Goal: Task Accomplishment & Management: Manage account settings

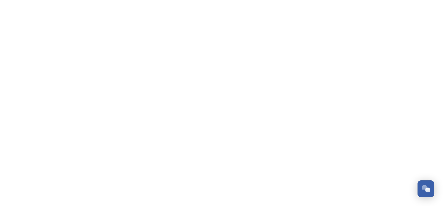
scroll to position [172, 0]
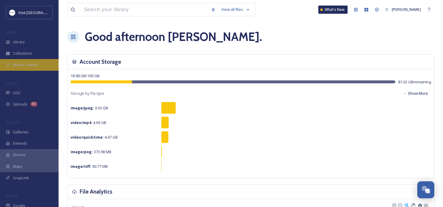
click at [32, 63] on span "Media Centres" at bounding box center [26, 65] width 26 height 6
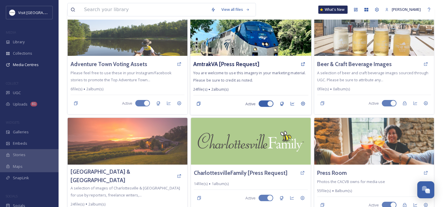
scroll to position [29, 0]
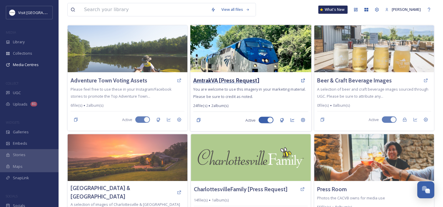
click at [224, 80] on h3 "AmtrakVA [Press Request]" at bounding box center [226, 80] width 66 height 8
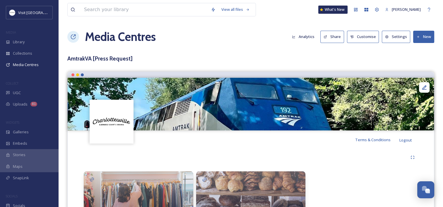
click at [335, 37] on button "Share" at bounding box center [332, 37] width 24 height 12
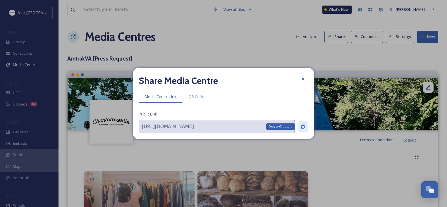
click at [306, 129] on div "Copy to Clipboard" at bounding box center [303, 127] width 11 height 11
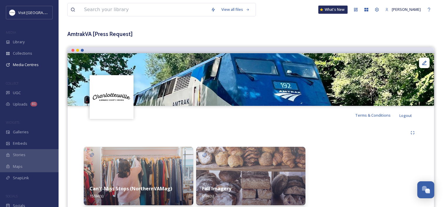
scroll to position [46, 0]
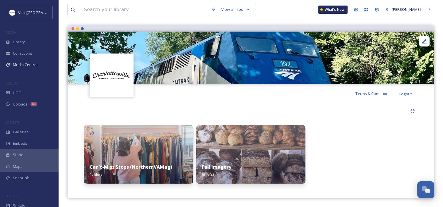
click at [242, 157] on img at bounding box center [251, 154] width 110 height 59
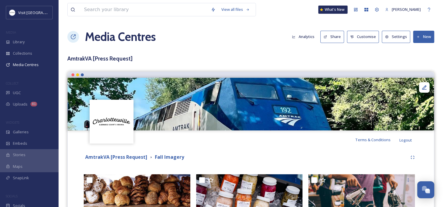
click at [425, 36] on button "New" at bounding box center [423, 37] width 21 height 12
click at [417, 51] on span "Add Files" at bounding box center [420, 51] width 16 height 6
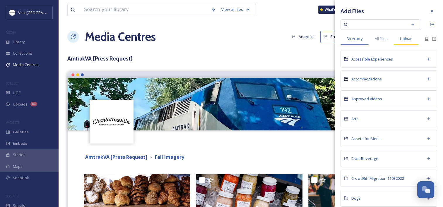
click at [406, 36] on span "Upload" at bounding box center [406, 39] width 13 height 6
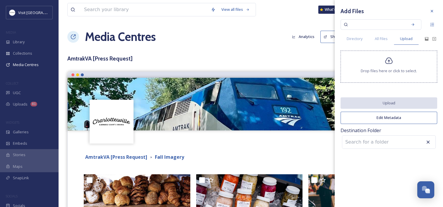
click at [393, 62] on div "Drop files here or click to select." at bounding box center [389, 67] width 97 height 32
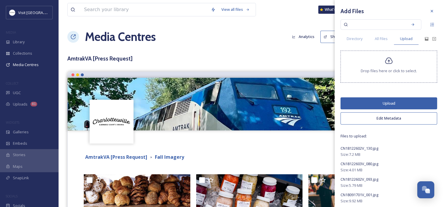
click at [379, 101] on button "Upload" at bounding box center [389, 104] width 97 height 12
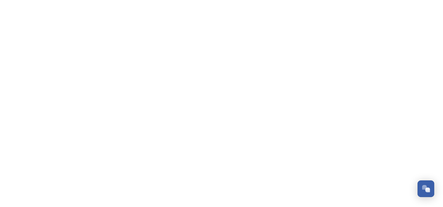
scroll to position [172, 0]
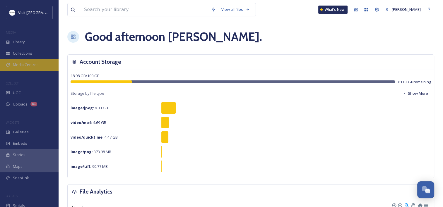
click at [13, 64] on span "Media Centres" at bounding box center [26, 65] width 26 height 6
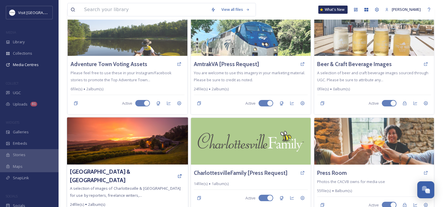
scroll to position [117, 0]
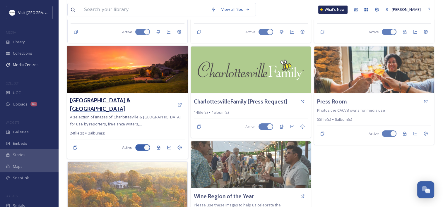
click at [136, 100] on h3 "Charlottesville & Albemarle County" at bounding box center [122, 104] width 105 height 17
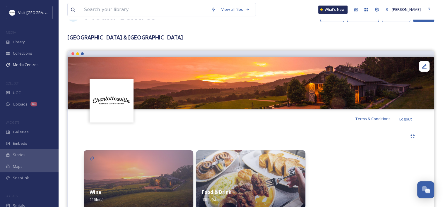
scroll to position [46, 0]
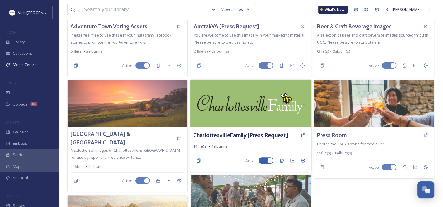
scroll to position [88, 0]
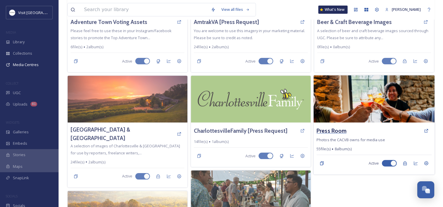
click at [337, 130] on h3 "Press Room" at bounding box center [332, 131] width 30 height 8
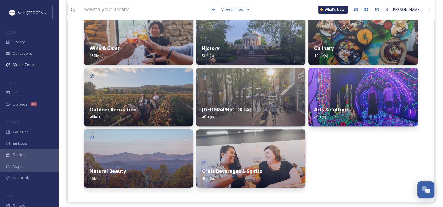
scroll to position [169, 0]
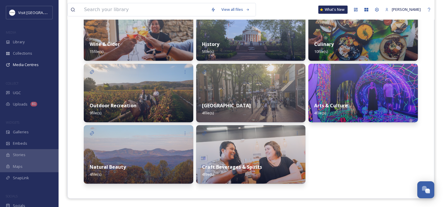
click at [151, 145] on img at bounding box center [139, 154] width 110 height 59
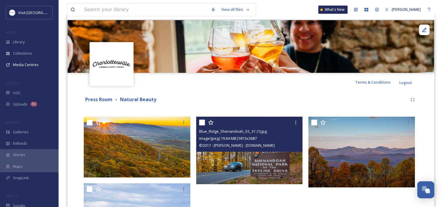
scroll to position [18, 0]
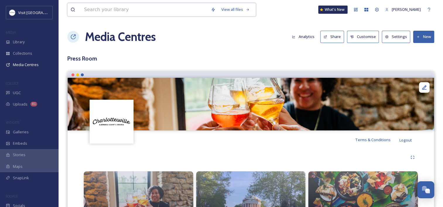
click at [88, 12] on input at bounding box center [144, 9] width 127 height 13
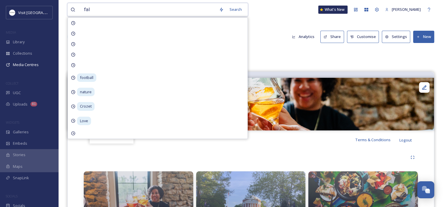
type input "fall"
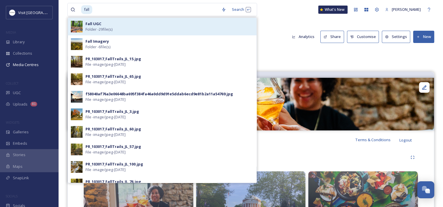
click at [102, 32] on div "Fall UGC Folder - 29 file(s)" at bounding box center [162, 27] width 189 height 18
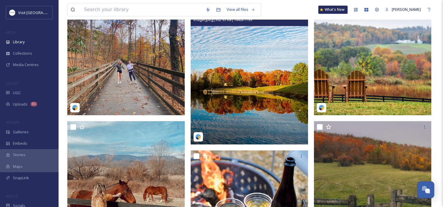
scroll to position [264, 0]
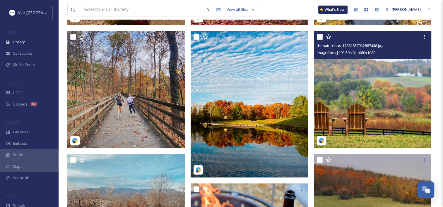
click at [390, 82] on img at bounding box center [372, 89] width 117 height 117
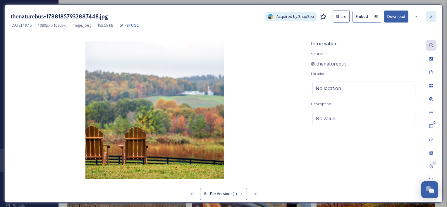
click at [431, 18] on icon at bounding box center [431, 16] width 5 height 5
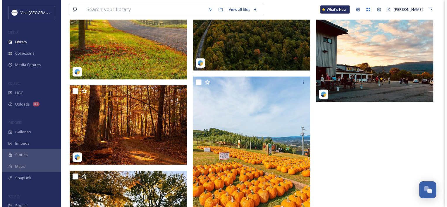
scroll to position [1142, 0]
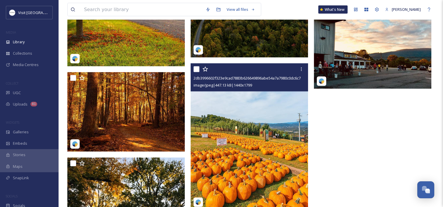
click at [242, 106] on img at bounding box center [249, 137] width 117 height 147
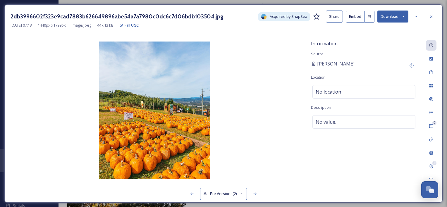
click at [166, 95] on img at bounding box center [155, 111] width 289 height 139
click at [146, 110] on img at bounding box center [155, 111] width 289 height 139
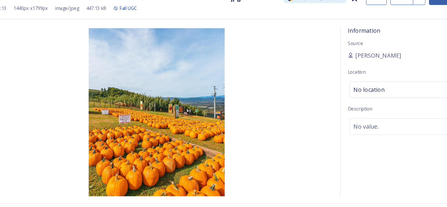
scroll to position [1142, 0]
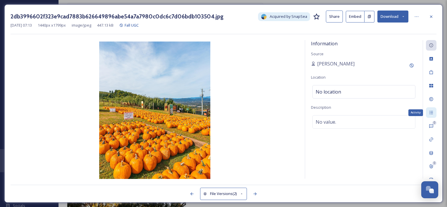
click at [432, 108] on div "Activity" at bounding box center [431, 112] width 11 height 11
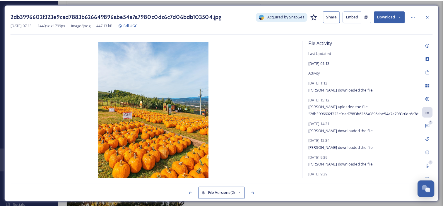
scroll to position [0, 0]
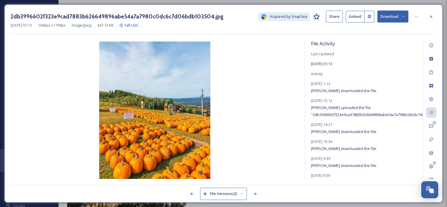
drag, startPoint x: 431, startPoint y: 15, endPoint x: 405, endPoint y: 32, distance: 31.1
click at [431, 15] on icon at bounding box center [431, 16] width 5 height 5
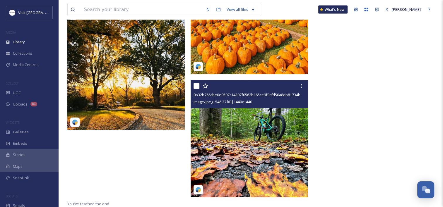
click at [224, 128] on img at bounding box center [249, 138] width 117 height 117
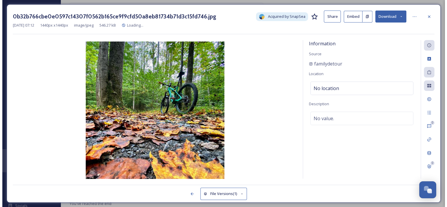
scroll to position [1221, 0]
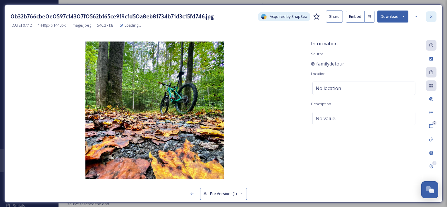
click at [432, 16] on icon at bounding box center [431, 16] width 5 height 5
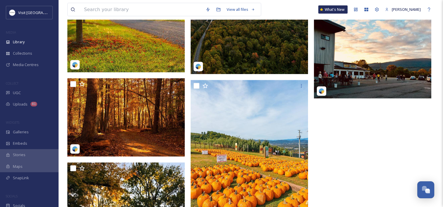
scroll to position [1054, 0]
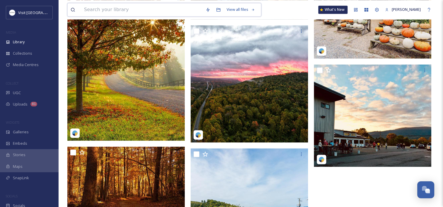
click at [134, 10] on input at bounding box center [142, 9] width 122 height 13
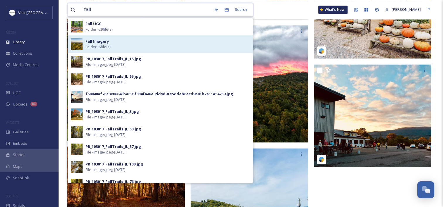
type input "fall"
click at [97, 46] on span "Folder - 6 file(s)" at bounding box center [98, 47] width 25 height 6
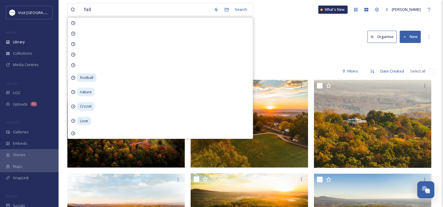
click at [287, 43] on div "Library Organise New" at bounding box center [250, 37] width 367 height 18
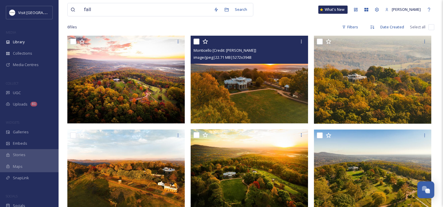
scroll to position [80, 0]
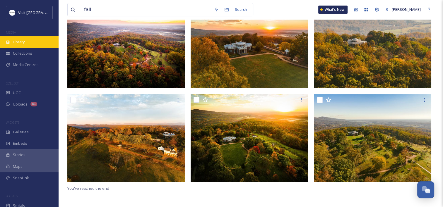
click at [32, 39] on div "Library" at bounding box center [29, 41] width 59 height 11
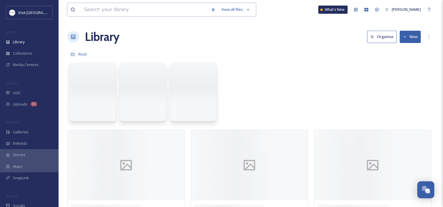
click at [103, 13] on input at bounding box center [144, 9] width 127 height 13
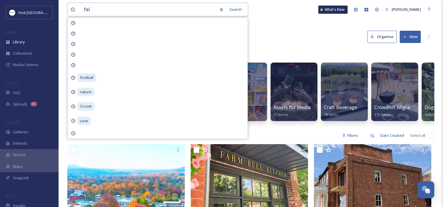
type input "fall"
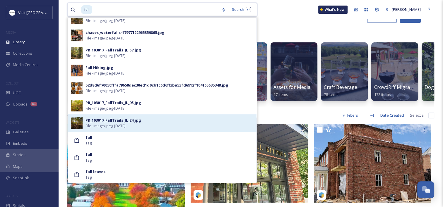
scroll to position [29, 0]
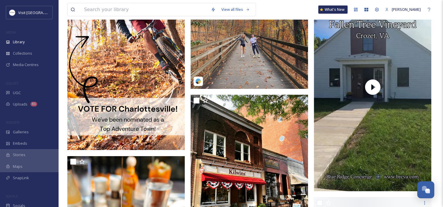
scroll to position [4129, 0]
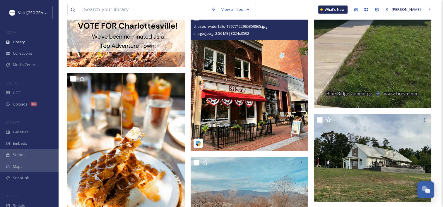
click at [229, 105] on img at bounding box center [249, 81] width 117 height 139
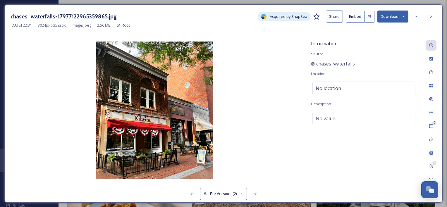
click at [430, 14] on icon at bounding box center [431, 16] width 5 height 5
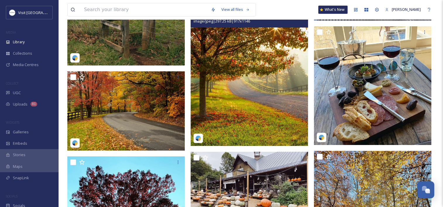
scroll to position [4978, 0]
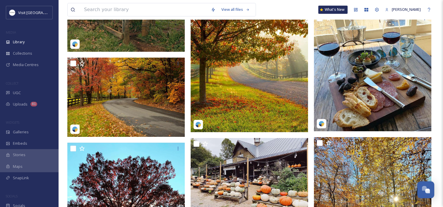
click at [244, 93] on img at bounding box center [249, 59] width 117 height 147
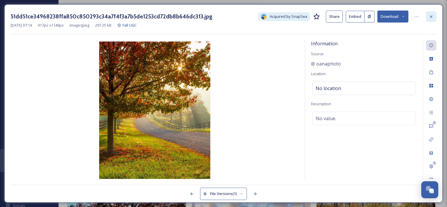
click at [431, 16] on icon at bounding box center [431, 16] width 5 height 5
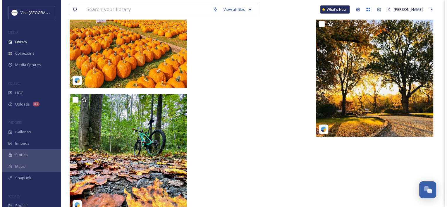
scroll to position [5699, 0]
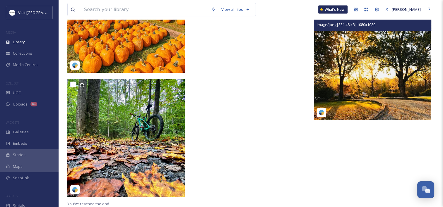
click at [339, 83] on img at bounding box center [372, 61] width 117 height 117
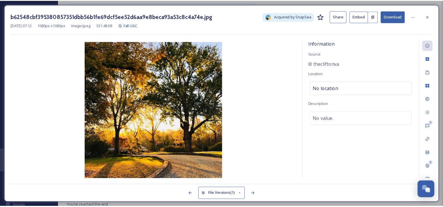
scroll to position [5701, 0]
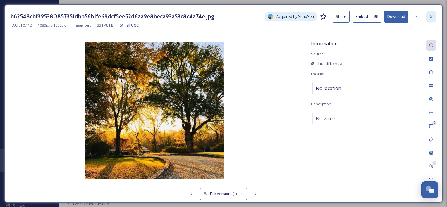
click at [431, 15] on icon at bounding box center [431, 16] width 5 height 5
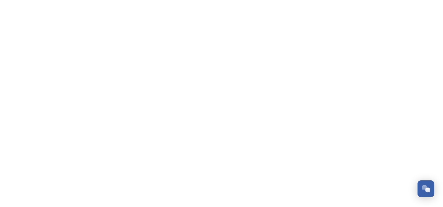
scroll to position [172, 0]
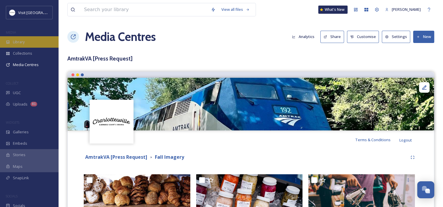
click at [31, 45] on div "Library" at bounding box center [29, 41] width 59 height 11
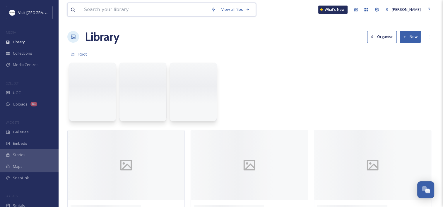
click at [107, 11] on input at bounding box center [144, 9] width 127 height 13
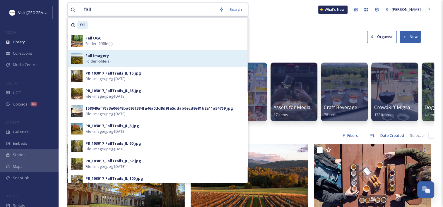
type input "fall"
click at [109, 54] on div "Fall Imagery Folder - 6 file(s)" at bounding box center [165, 58] width 159 height 11
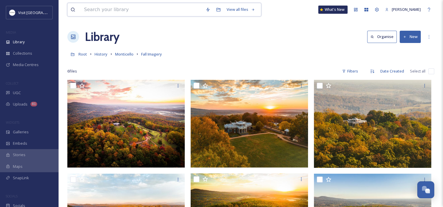
click at [116, 16] on input at bounding box center [142, 9] width 122 height 13
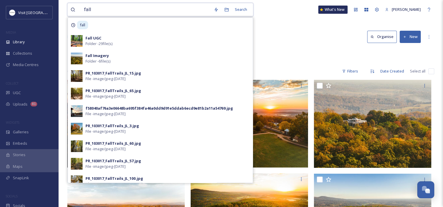
click at [88, 11] on input "fall" at bounding box center [146, 9] width 130 height 13
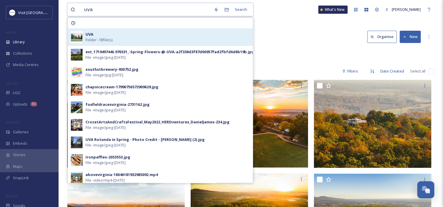
type input "uva"
click at [88, 35] on strong "UVA" at bounding box center [90, 34] width 8 height 5
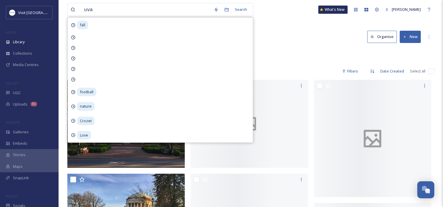
click at [313, 41] on div "Library Organise New" at bounding box center [250, 37] width 367 height 18
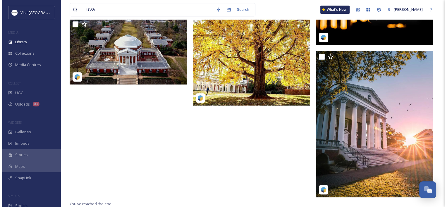
scroll to position [470, 0]
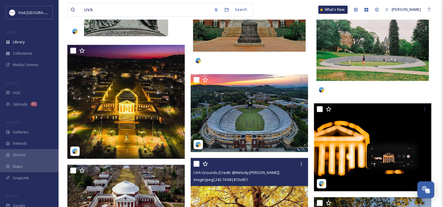
click at [197, 164] on input "checkbox" at bounding box center [197, 164] width 6 height 6
checkbox input "true"
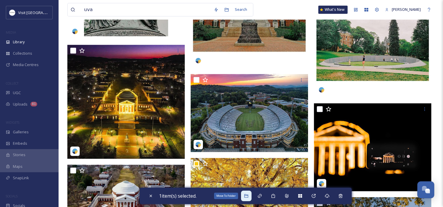
click at [246, 195] on icon at bounding box center [246, 196] width 5 height 5
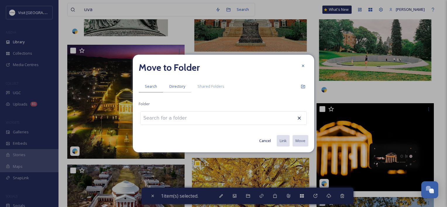
click at [182, 87] on span "Directory" at bounding box center [178, 87] width 16 height 6
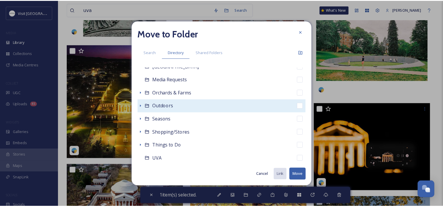
scroll to position [245, 0]
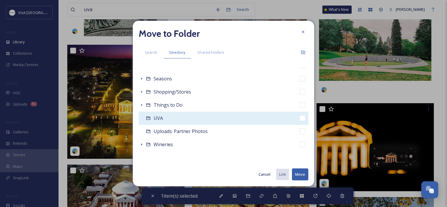
click at [150, 118] on icon at bounding box center [148, 118] width 5 height 5
checkbox input "false"
checkbox input "true"
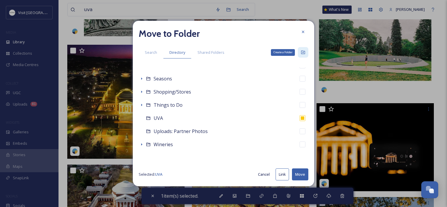
click at [306, 53] on div "Create a Folder" at bounding box center [303, 52] width 11 height 11
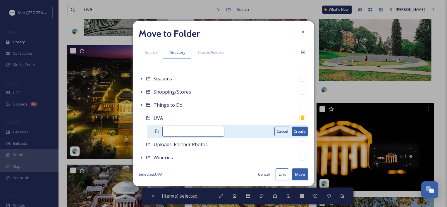
click at [199, 128] on input at bounding box center [194, 131] width 62 height 11
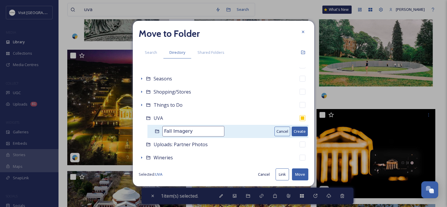
type input "Fall Imagery"
click at [275, 131] on button "Cancel" at bounding box center [283, 132] width 16 height 10
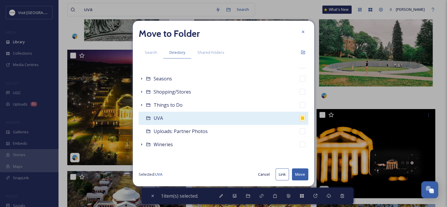
click at [199, 119] on div "UVA" at bounding box center [224, 118] width 170 height 13
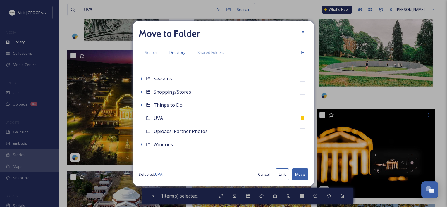
click at [266, 172] on button "Cancel" at bounding box center [264, 174] width 18 height 11
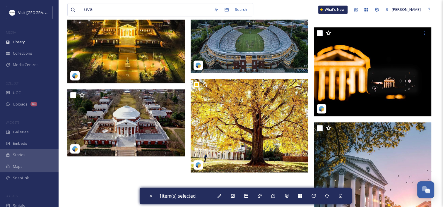
scroll to position [616, 0]
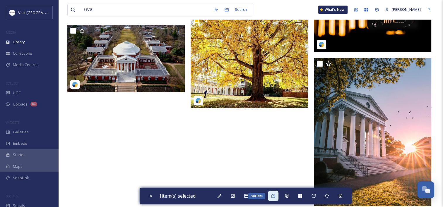
click at [275, 194] on icon at bounding box center [273, 196] width 4 height 4
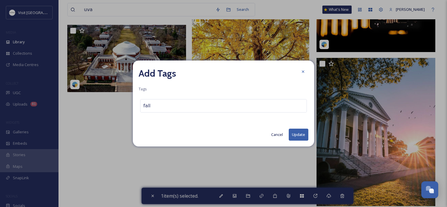
type input "fall"
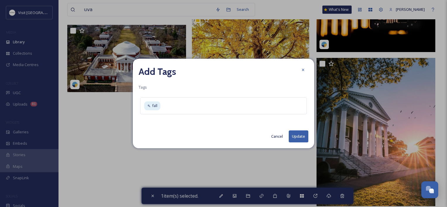
click at [291, 138] on button "Update" at bounding box center [299, 137] width 20 height 12
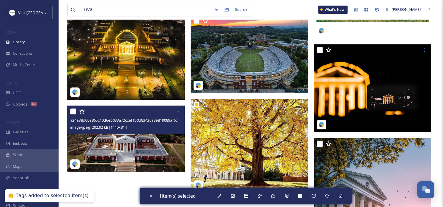
scroll to position [587, 0]
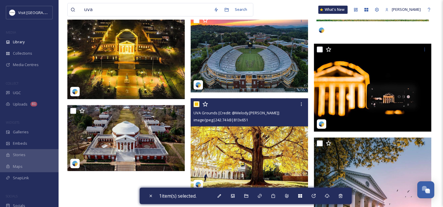
scroll to position [528, 0]
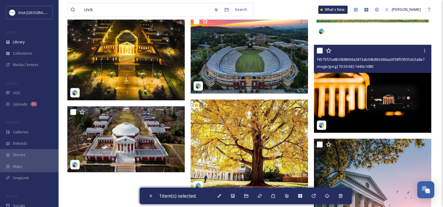
click at [372, 97] on img at bounding box center [372, 89] width 117 height 88
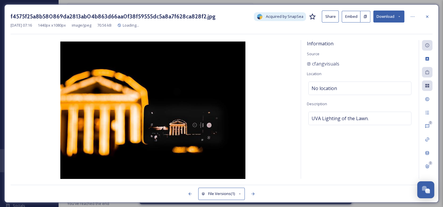
scroll to position [524, 0]
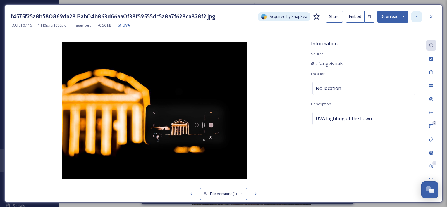
drag, startPoint x: 420, startPoint y: 16, endPoint x: 420, endPoint y: 20, distance: 3.2
click at [420, 16] on div at bounding box center [417, 16] width 11 height 11
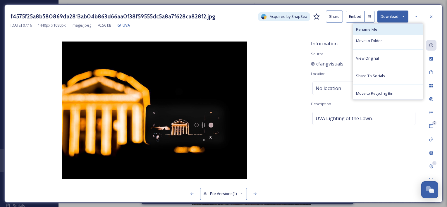
click at [395, 25] on div "Rename File" at bounding box center [388, 29] width 70 height 11
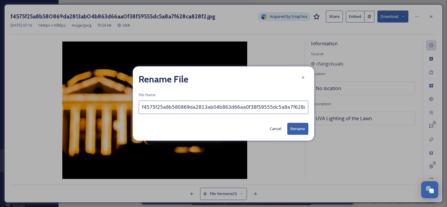
click at [200, 104] on input "f4575f25a8b580869da2813ab04b863d66aa0f38f59555dc5a8a7f628ca828f2.jpg" at bounding box center [224, 107] width 170 height 13
type input "Lighting of the Lawn"
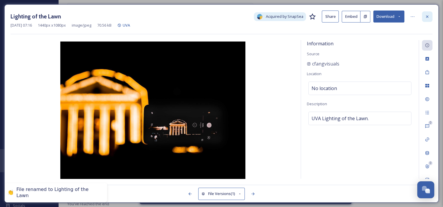
click at [424, 17] on div at bounding box center [427, 16] width 11 height 11
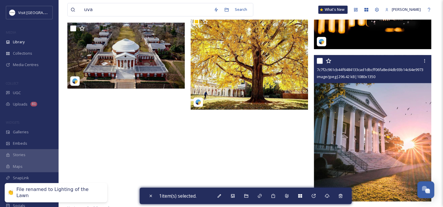
click at [370, 116] on img at bounding box center [372, 128] width 117 height 147
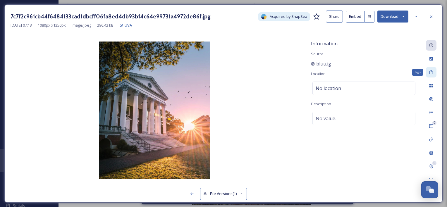
drag, startPoint x: 433, startPoint y: 70, endPoint x: 418, endPoint y: 70, distance: 15.8
click at [433, 70] on icon at bounding box center [431, 72] width 5 height 5
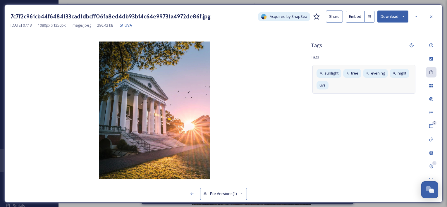
click at [347, 83] on div "sunlight tree evening night uva" at bounding box center [364, 79] width 103 height 28
type input "sunset"
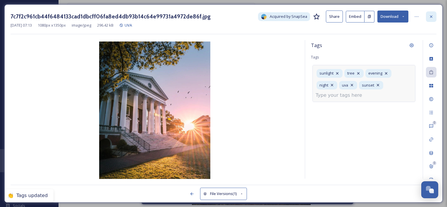
click at [435, 15] on div at bounding box center [431, 16] width 11 height 11
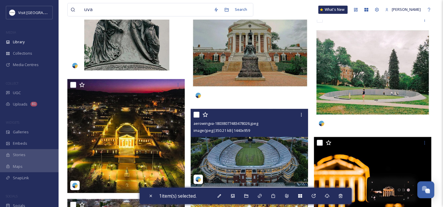
scroll to position [387, 0]
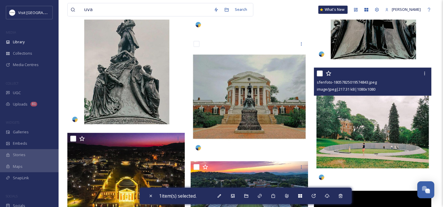
click at [374, 143] on img at bounding box center [372, 126] width 117 height 117
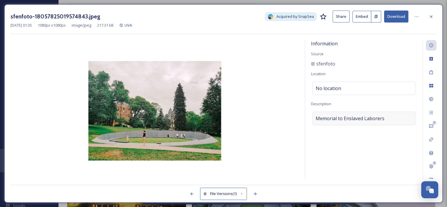
click at [360, 113] on div "Memorial to Enslaved Laborers" at bounding box center [364, 118] width 103 height 13
click at [360, 113] on textarea "Memorial to Enslaved Laborers" at bounding box center [364, 136] width 106 height 49
drag, startPoint x: 417, startPoint y: 15, endPoint x: 415, endPoint y: 19, distance: 4.7
click at [416, 15] on icon at bounding box center [417, 16] width 5 height 5
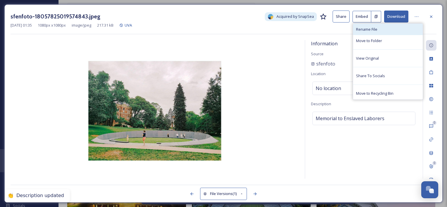
click at [399, 29] on div "Rename File" at bounding box center [388, 29] width 70 height 11
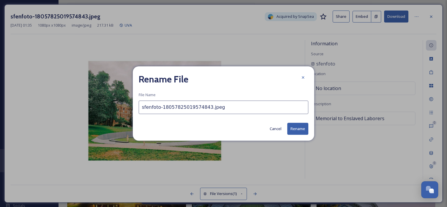
click at [183, 114] on input "sfenfoto-18057825019574843.jpeg" at bounding box center [224, 107] width 170 height 13
paste input "Memorial to Enslaved Laborers"
type input "Memorial to Enslaved Laborers"
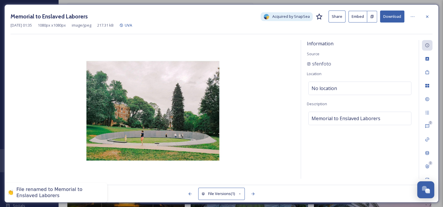
click at [424, 17] on div at bounding box center [427, 16] width 11 height 11
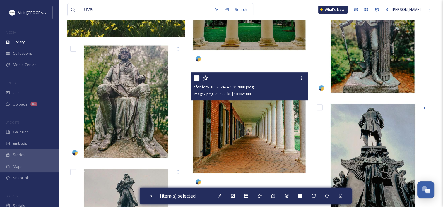
scroll to position [240, 0]
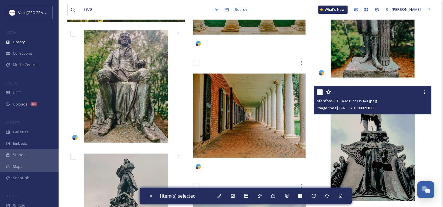
click at [394, 167] on img at bounding box center [372, 144] width 117 height 117
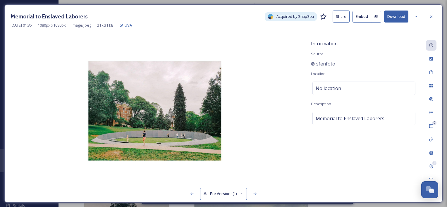
click at [430, 13] on div at bounding box center [431, 16] width 11 height 11
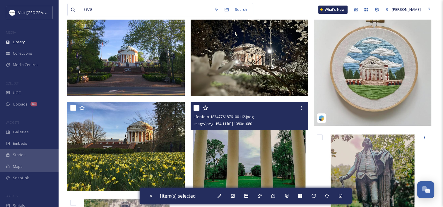
scroll to position [64, 0]
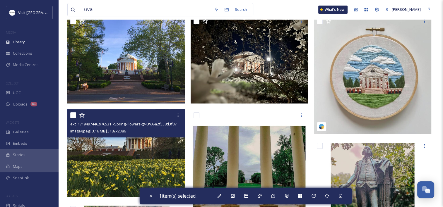
click at [111, 149] on img at bounding box center [125, 154] width 117 height 88
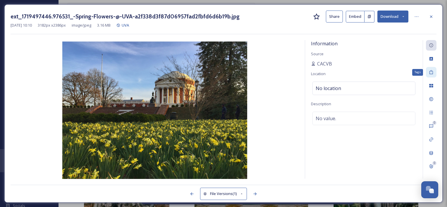
click at [432, 75] on div "Tags" at bounding box center [431, 72] width 11 height 11
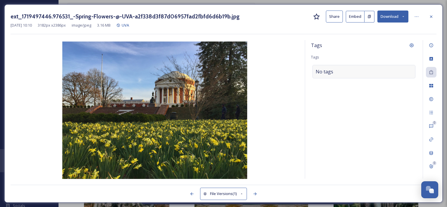
click at [359, 69] on div "No tags" at bounding box center [364, 71] width 103 height 13
type input "spring"
click at [429, 16] on div at bounding box center [431, 16] width 11 height 11
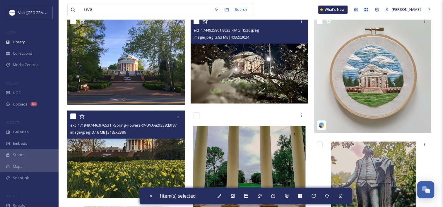
click at [246, 75] on img at bounding box center [249, 60] width 117 height 88
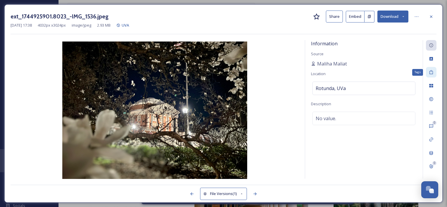
click at [432, 73] on icon at bounding box center [431, 72] width 5 height 5
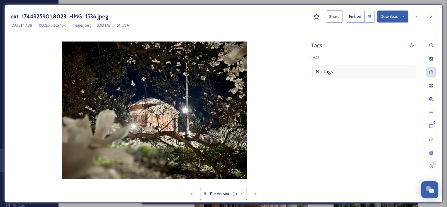
click at [355, 76] on div "No tags" at bounding box center [364, 71] width 103 height 13
type input "spring"
drag, startPoint x: 432, startPoint y: 16, endPoint x: 353, endPoint y: 57, distance: 88.7
click at [432, 16] on icon at bounding box center [431, 16] width 2 height 2
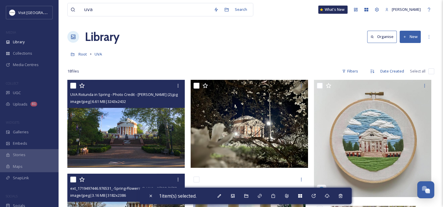
click at [138, 121] on img at bounding box center [125, 124] width 117 height 88
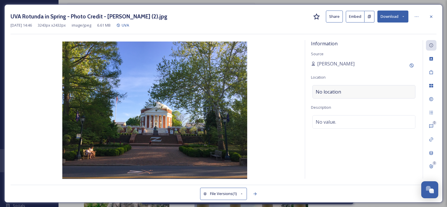
click at [326, 89] on span "No location" at bounding box center [328, 91] width 25 height 7
click at [329, 89] on input at bounding box center [364, 92] width 102 height 13
type input "rotunda"
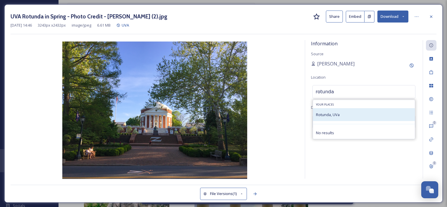
click at [349, 115] on div "No value." at bounding box center [364, 121] width 103 height 13
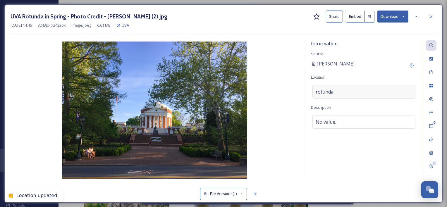
click at [347, 94] on div "rotunda" at bounding box center [364, 91] width 103 height 13
click at [347, 94] on input at bounding box center [364, 92] width 102 height 13
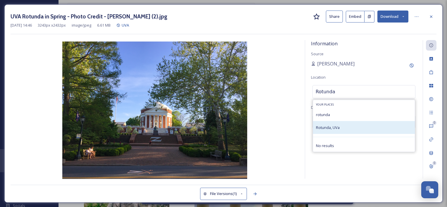
type input "Rotunda"
click at [344, 126] on div "Rotunda, UVa" at bounding box center [364, 127] width 102 height 13
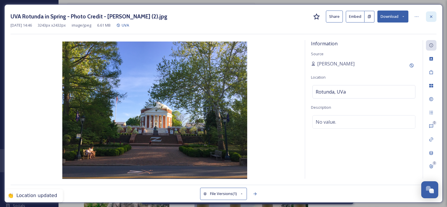
click at [432, 16] on icon at bounding box center [431, 16] width 5 height 5
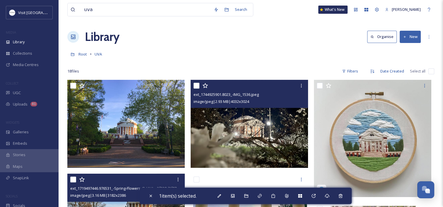
click at [199, 84] on input "checkbox" at bounding box center [197, 86] width 6 height 6
checkbox input "true"
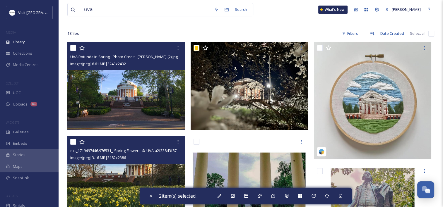
scroll to position [117, 0]
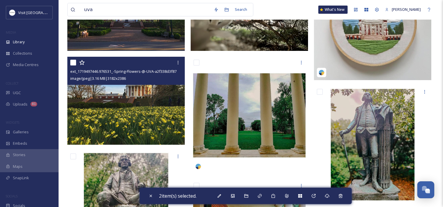
click at [71, 60] on input "checkbox" at bounding box center [73, 63] width 6 height 6
checkbox input "true"
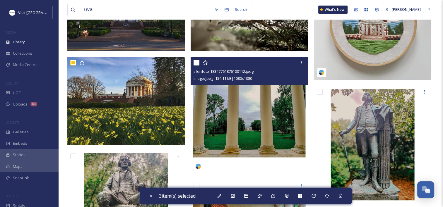
click at [196, 61] on input "checkbox" at bounding box center [197, 63] width 6 height 6
checkbox input "true"
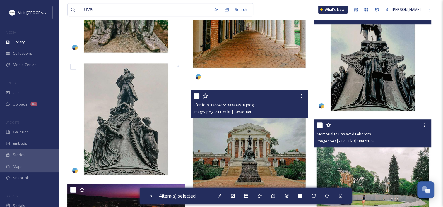
scroll to position [351, 0]
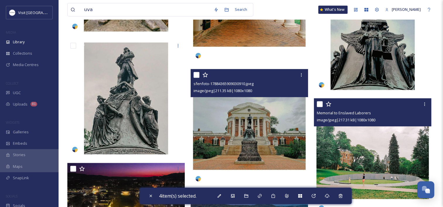
click at [196, 72] on input "checkbox" at bounding box center [197, 75] width 6 height 6
checkbox input "true"
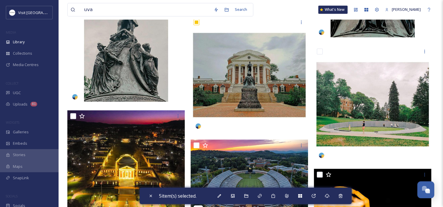
scroll to position [469, 0]
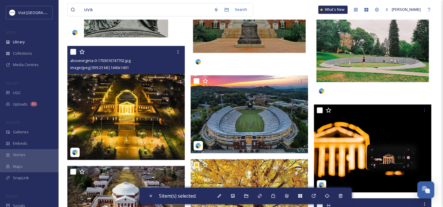
click at [74, 50] on input "checkbox" at bounding box center [73, 52] width 6 height 6
checkbox input "true"
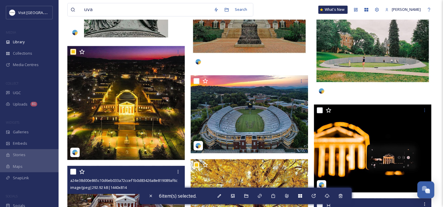
click at [73, 173] on input "checkbox" at bounding box center [73, 172] width 6 height 6
checkbox input "true"
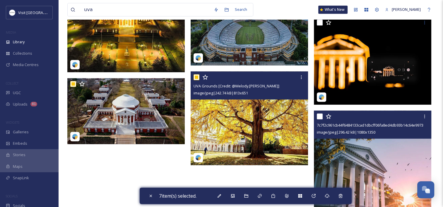
scroll to position [498, 0]
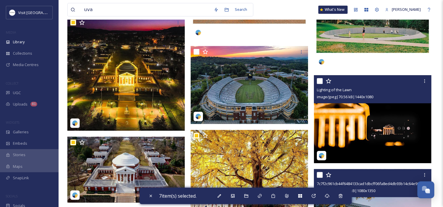
click at [320, 82] on input "checkbox" at bounding box center [320, 81] width 6 height 6
checkbox input "true"
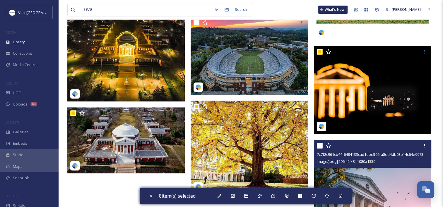
scroll to position [586, 0]
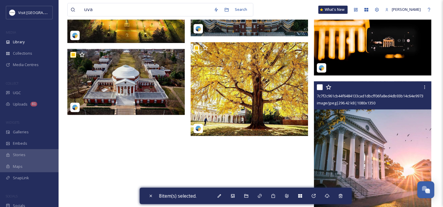
click at [320, 87] on input "checkbox" at bounding box center [320, 87] width 6 height 6
checkbox input "true"
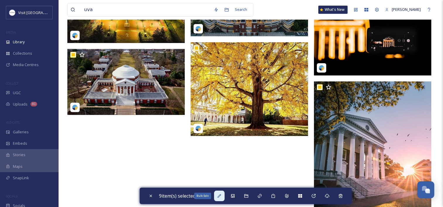
click at [222, 195] on icon at bounding box center [219, 196] width 5 height 5
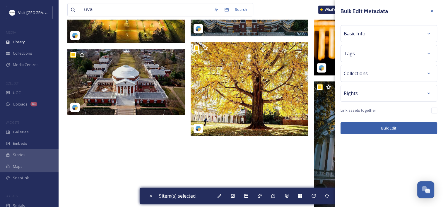
click at [356, 29] on div "Basic Info" at bounding box center [389, 33] width 90 height 11
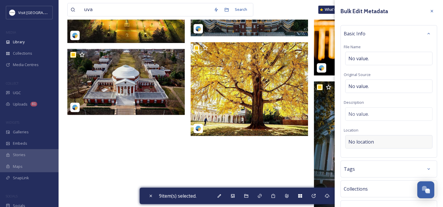
click at [384, 139] on div "No location" at bounding box center [388, 141] width 87 height 13
click at [388, 144] on input at bounding box center [389, 142] width 87 height 13
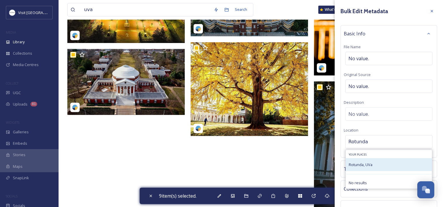
type input "Rotunda"
click at [370, 162] on div "Rotunda, UVa" at bounding box center [361, 164] width 24 height 7
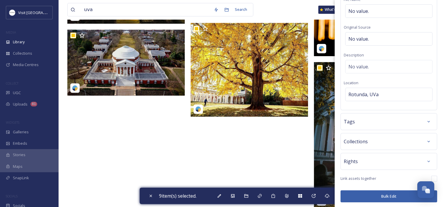
scroll to position [615, 0]
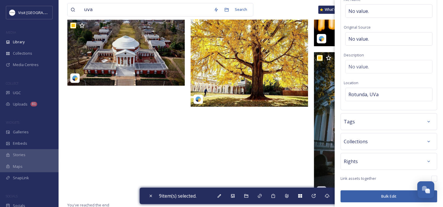
drag, startPoint x: 379, startPoint y: 194, endPoint x: 336, endPoint y: 121, distance: 85.5
click at [379, 194] on button "Bulk Edit" at bounding box center [389, 197] width 97 height 12
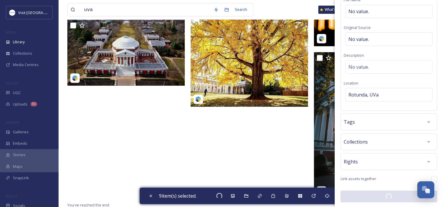
checkbox input "false"
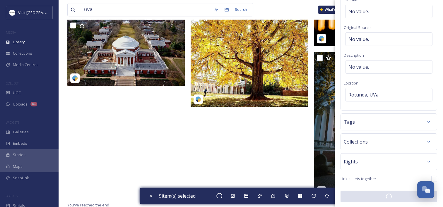
checkbox input "false"
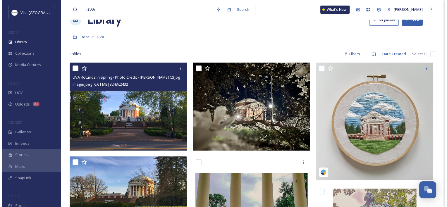
scroll to position [0, 0]
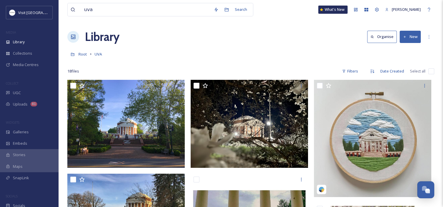
drag, startPoint x: 409, startPoint y: 34, endPoint x: 400, endPoint y: 39, distance: 10.0
click at [409, 34] on button "New" at bounding box center [410, 37] width 21 height 12
click at [398, 54] on div "File Upload" at bounding box center [403, 50] width 33 height 11
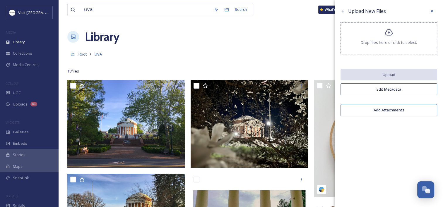
click at [401, 29] on div "Drop files here or click to select." at bounding box center [389, 38] width 97 height 32
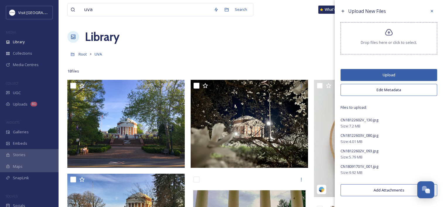
click at [396, 74] on button "Upload" at bounding box center [389, 75] width 97 height 12
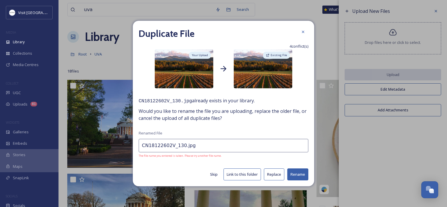
click at [205, 145] on input "CN18122602V_130.jpg" at bounding box center [224, 145] width 170 height 13
click at [177, 143] on input "CN18122602V_130.jpg" at bounding box center [224, 145] width 170 height 13
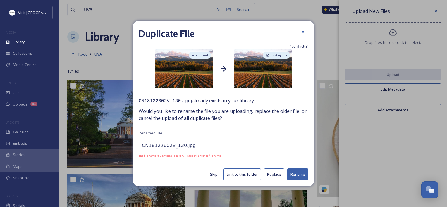
click at [177, 143] on input "CN18122602V_130.jpg" at bounding box center [224, 145] width 170 height 13
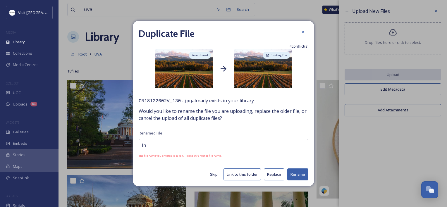
type input "I"
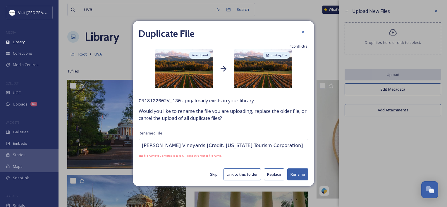
click at [140, 146] on input "Stinson Vineyards [Credit: Virginia Tourism Corporation]" at bounding box center [224, 145] width 170 height 13
click at [173, 143] on input "Inn at [PERSON_NAME][GEOGRAPHIC_DATA] [Credit: [US_STATE] Tourism Corporation]" at bounding box center [224, 145] width 170 height 13
click at [195, 146] on input "Inn at [PERSON_NAME][GEOGRAPHIC_DATA] [Credit: [US_STATE] Tourism Corporation]" at bounding box center [224, 145] width 170 height 13
drag, startPoint x: 193, startPoint y: 146, endPoint x: 318, endPoint y: 155, distance: 124.8
click at [318, 155] on div "Duplicate File 4 conflict(s) Your Upload Existing File CN18122602V_130.jpg alre…" at bounding box center [223, 103] width 447 height 207
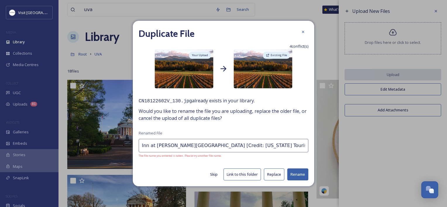
click at [300, 173] on button "Rename" at bounding box center [298, 175] width 21 height 12
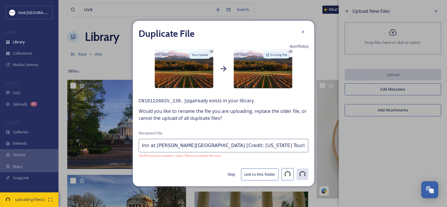
type input "CN18122603V_080.jpg"
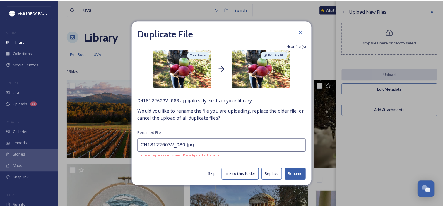
scroll to position [172, 0]
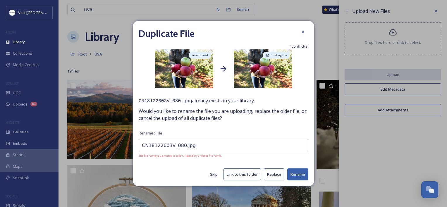
click at [210, 141] on input "CN18122603V_080.jpg" at bounding box center [224, 145] width 170 height 13
click at [209, 141] on input "CN18122603V_080.jpg" at bounding box center [224, 145] width 170 height 13
click at [210, 141] on input "CN18122603V_080.jpg" at bounding box center [224, 145] width 170 height 13
click at [202, 144] on input "CN18122603V_080.jpg" at bounding box center [224, 145] width 170 height 13
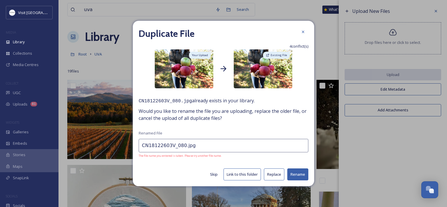
click at [203, 144] on input "CN18122603V_080.jpg" at bounding box center [224, 145] width 170 height 13
click at [155, 145] on input "CN18122603V_080.jpg" at bounding box center [224, 145] width 170 height 13
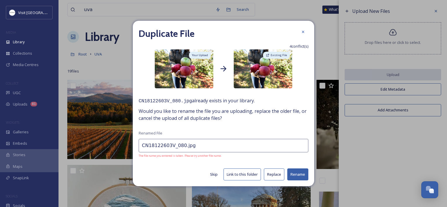
click at [155, 145] on input "CN18122603V_080.jpg" at bounding box center [224, 145] width 170 height 13
paste input "[Credit: [US_STATE] Tourism Corporation]"
click at [298, 173] on button "Rename" at bounding box center [298, 175] width 21 height 12
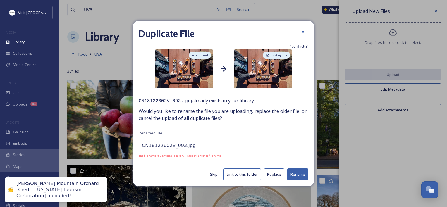
click at [198, 147] on input "CN18122602V_093.jpg" at bounding box center [224, 145] width 170 height 13
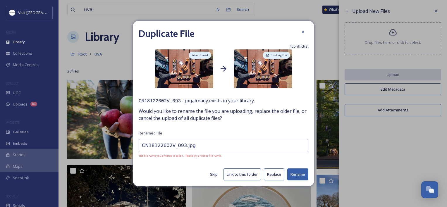
click at [199, 147] on input "CN18122602V_093.jpg" at bounding box center [224, 145] width 170 height 13
paste input "[Credit: [US_STATE] Tourism Corporation]"
click at [303, 172] on button "Rename" at bounding box center [298, 175] width 21 height 12
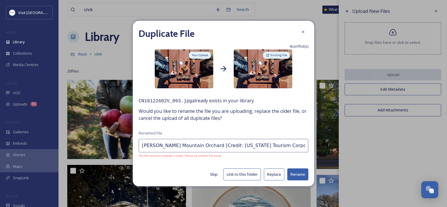
click at [302, 175] on button "Rename" at bounding box center [298, 175] width 21 height 12
click at [284, 151] on input "[PERSON_NAME] Mountain Orchard [Credit: [US_STATE] Tourism Corporation]" at bounding box center [224, 145] width 170 height 13
click at [293, 175] on button "Rename" at bounding box center [298, 175] width 21 height 12
click at [298, 173] on button "Rename" at bounding box center [298, 175] width 21 height 12
click at [295, 143] on input "[PERSON_NAME] Mountain Orchard [Credit: [US_STATE] Tourism Corporation]" at bounding box center [224, 145] width 170 height 13
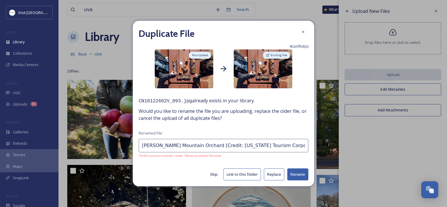
click at [193, 147] on input "[PERSON_NAME] Mountain Orchard [Credit: [US_STATE] Tourism Corporation]" at bounding box center [224, 145] width 170 height 13
click at [303, 172] on button "Rename" at bounding box center [298, 175] width 21 height 12
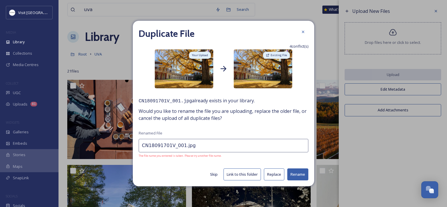
click at [206, 149] on input "CN18091701V_001.jpg" at bounding box center [224, 145] width 170 height 13
paste input "[Credit: Virginia Tourism Corporation]"
type input "[GEOGRAPHIC_DATA][US_STATE] [Credit: [US_STATE] Tourism Corporation]"
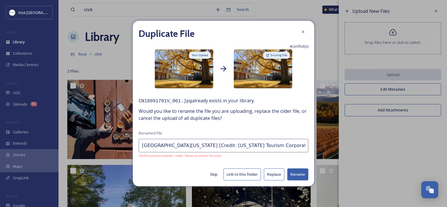
click at [303, 174] on button "Rename" at bounding box center [298, 175] width 21 height 12
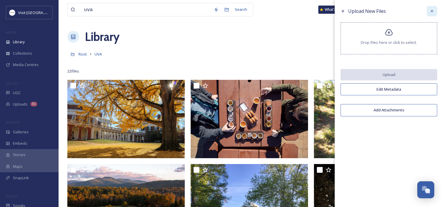
click at [429, 11] on div at bounding box center [432, 11] width 11 height 11
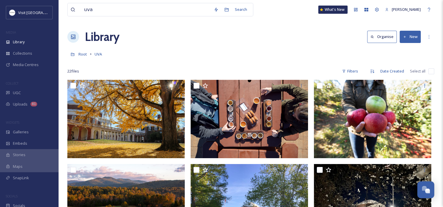
scroll to position [172, 0]
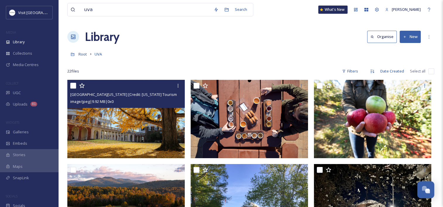
click at [73, 86] on input "checkbox" at bounding box center [73, 86] width 6 height 6
checkbox input "true"
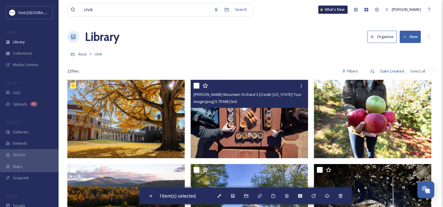
click at [196, 86] on input "checkbox" at bounding box center [197, 86] width 6 height 6
checkbox input "true"
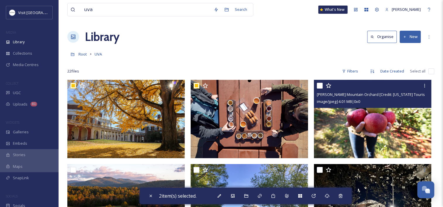
click at [320, 85] on input "checkbox" at bounding box center [320, 86] width 6 height 6
checkbox input "true"
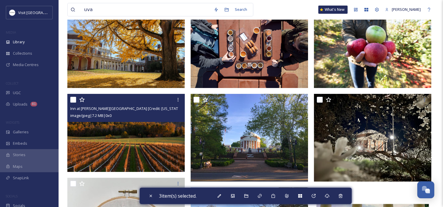
scroll to position [88, 0]
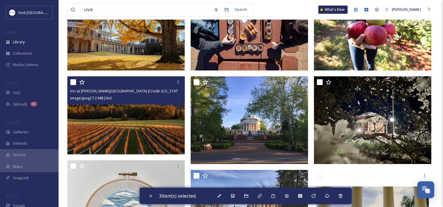
click at [71, 82] on input "checkbox" at bounding box center [73, 82] width 6 height 6
checkbox input "true"
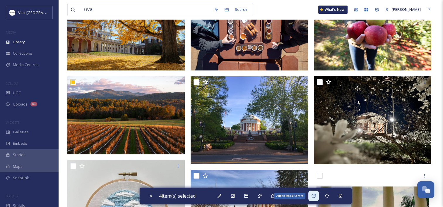
click at [316, 194] on icon at bounding box center [313, 196] width 5 height 5
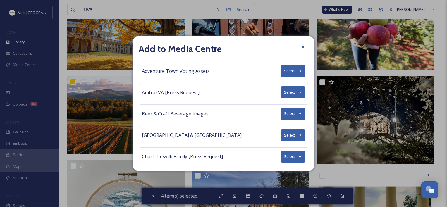
click at [289, 93] on button "Select" at bounding box center [293, 92] width 24 height 12
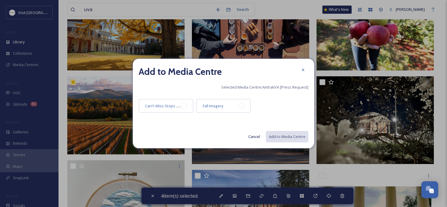
drag, startPoint x: 204, startPoint y: 108, endPoint x: 213, endPoint y: 114, distance: 11.1
click at [203, 108] on span "Fall Imagery" at bounding box center [213, 105] width 21 height 5
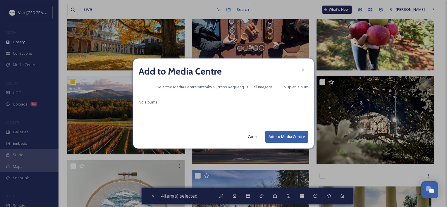
click at [293, 137] on button "Add to Media Centre" at bounding box center [287, 137] width 43 height 12
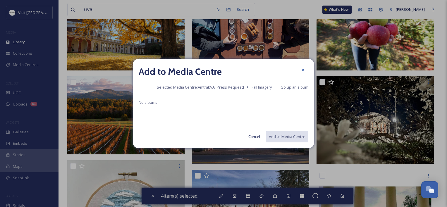
checkbox input "false"
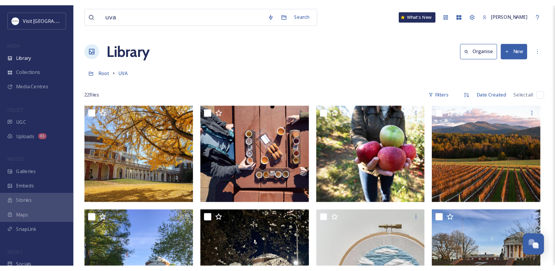
scroll to position [152, 0]
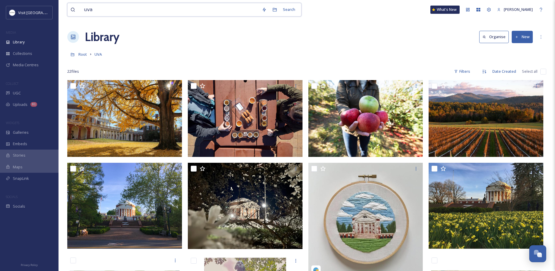
click at [111, 8] on input "uva" at bounding box center [170, 9] width 178 height 13
type input "fall"
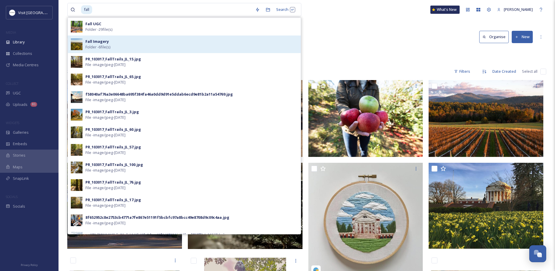
click at [143, 44] on div "Fall Imagery Folder - 6 file(s)" at bounding box center [192, 44] width 213 height 11
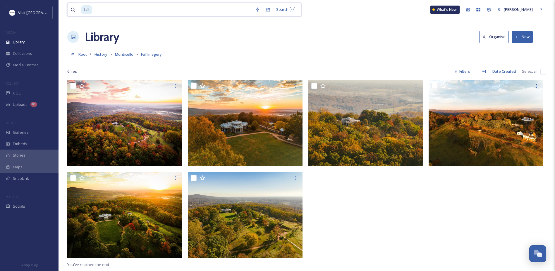
click at [113, 12] on input at bounding box center [173, 9] width 160 height 13
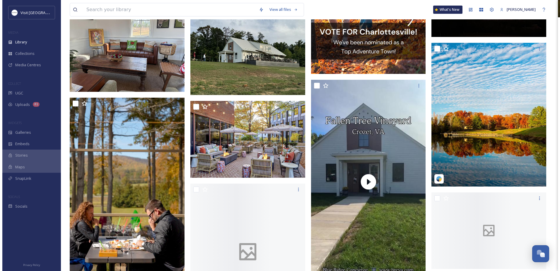
scroll to position [3133, 0]
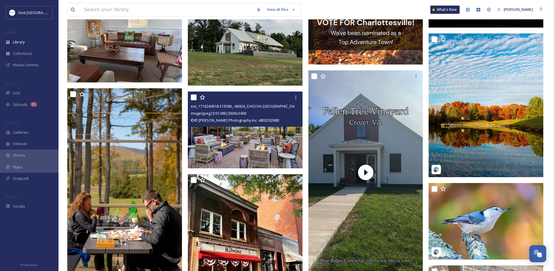
click at [213, 134] on img at bounding box center [245, 129] width 115 height 77
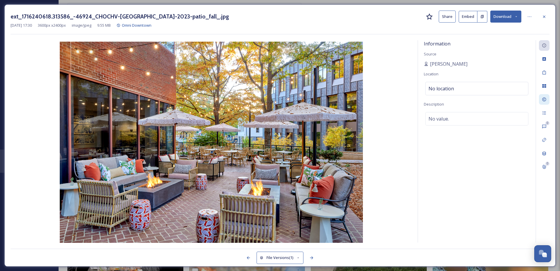
click at [443, 100] on icon at bounding box center [544, 99] width 5 height 5
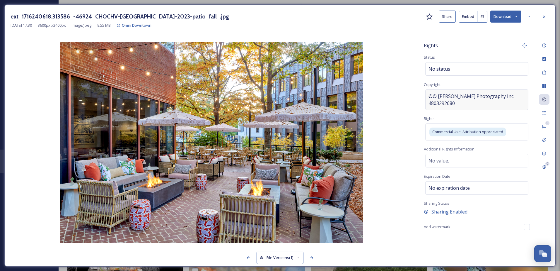
click at [443, 96] on span "©© Werner Segarra Photography Inc. 4803292680" at bounding box center [476, 100] width 97 height 14
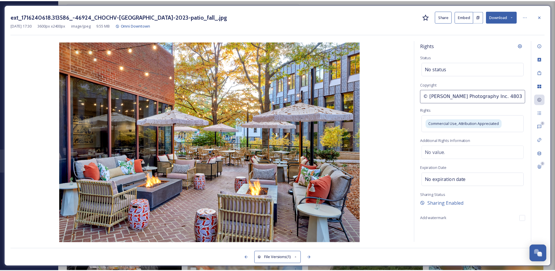
scroll to position [0, 1]
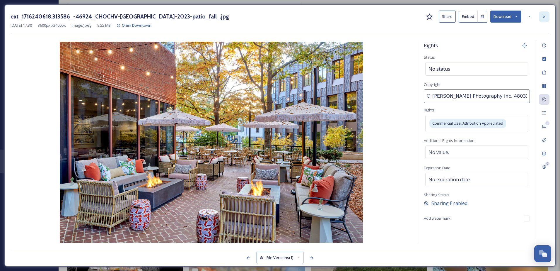
click at [443, 16] on div at bounding box center [544, 16] width 11 height 11
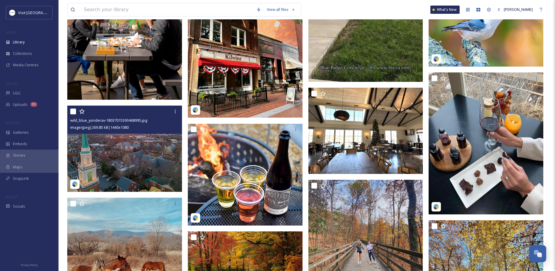
scroll to position [3338, 0]
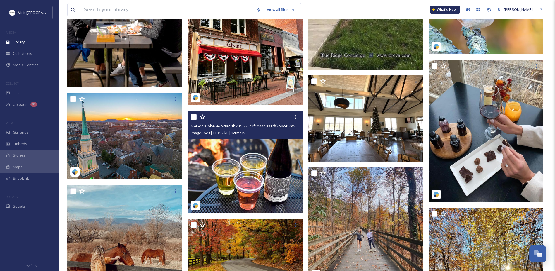
click at [215, 150] on img at bounding box center [245, 162] width 115 height 102
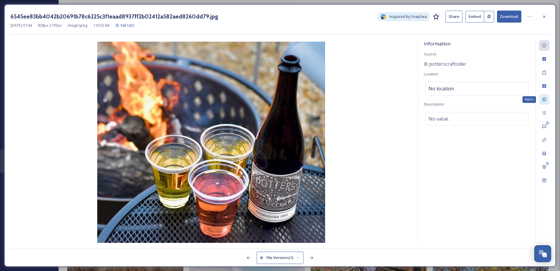
click at [443, 99] on icon at bounding box center [544, 100] width 4 height 4
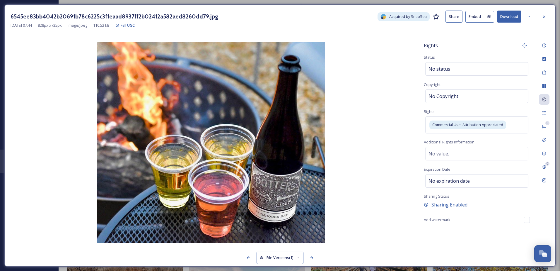
drag, startPoint x: 545, startPoint y: 15, endPoint x: 535, endPoint y: 20, distance: 10.7
click at [443, 15] on icon at bounding box center [544, 16] width 5 height 5
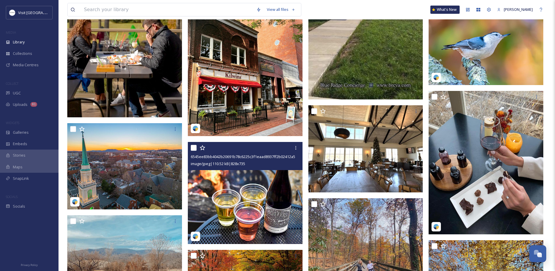
click at [194, 147] on input "checkbox" at bounding box center [194, 148] width 6 height 6
checkbox input "true"
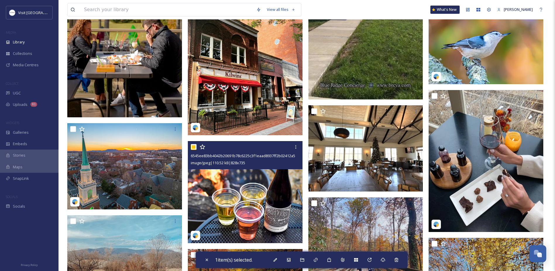
click at [232, 185] on img at bounding box center [245, 192] width 115 height 102
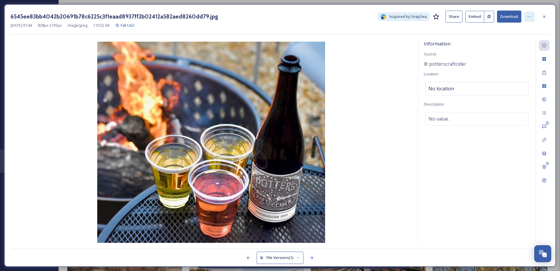
click at [443, 15] on icon at bounding box center [529, 16] width 5 height 5
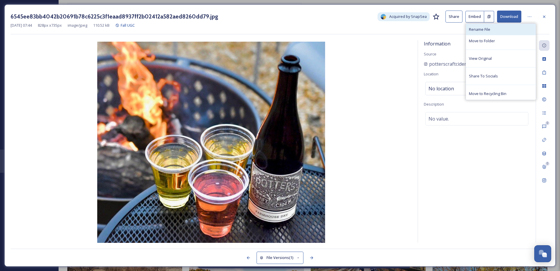
click at [443, 30] on div "Rename File" at bounding box center [501, 29] width 70 height 11
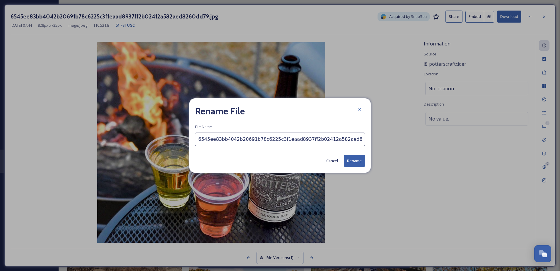
click at [225, 139] on input "6545ee83bb4042b20691b78c6225c3f1eaad8937ff2b02412a582aed8260dd79.jpg" at bounding box center [280, 138] width 170 height 13
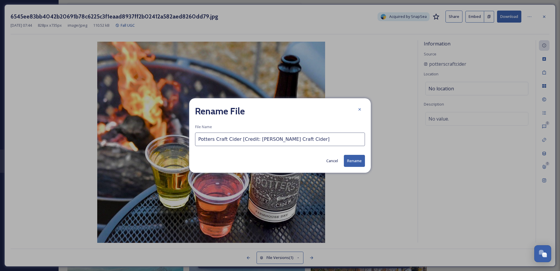
click at [210, 141] on input "Potters Craft Cider [Credit: Potter's Craft Cider]" at bounding box center [280, 138] width 170 height 13
click at [211, 141] on input "Potters Craft Cider [Credit: Potter's Craft Cider]" at bounding box center [280, 138] width 170 height 13
type input "Potter's Craft Cider [Credit: Potter's Craft Cider]"
click at [353, 160] on button "Rename" at bounding box center [354, 161] width 21 height 12
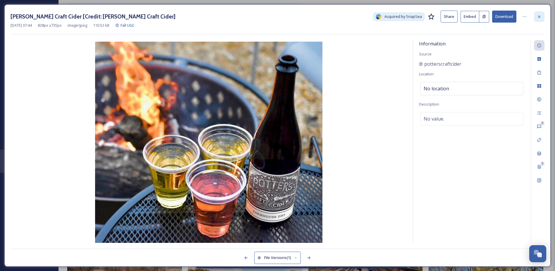
click at [443, 14] on icon at bounding box center [539, 16] width 5 height 5
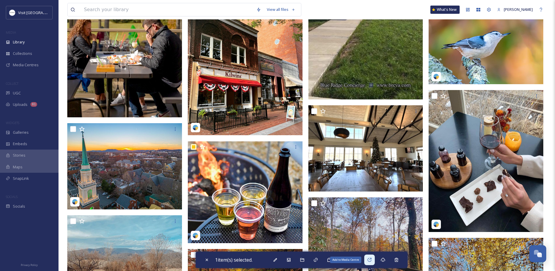
click at [372, 207] on icon at bounding box center [369, 259] width 5 height 5
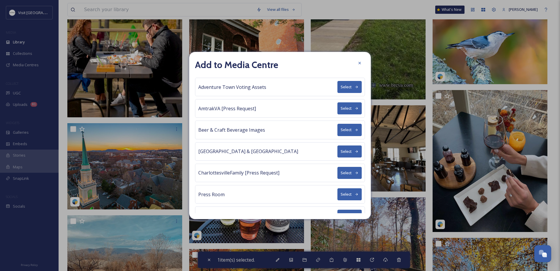
click at [338, 105] on button "Select" at bounding box center [349, 108] width 24 height 12
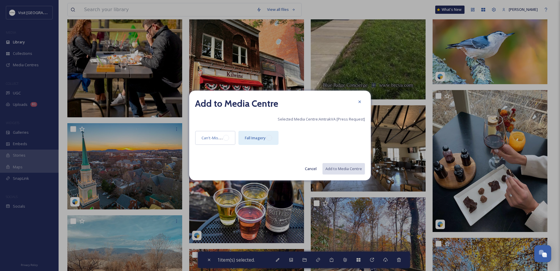
click at [266, 134] on div "Fall Imagery" at bounding box center [258, 138] width 40 height 14
drag, startPoint x: 342, startPoint y: 167, endPoint x: 339, endPoint y: 166, distance: 3.2
click at [342, 167] on button "Add to Media Centre" at bounding box center [343, 169] width 43 height 12
checkbox input "false"
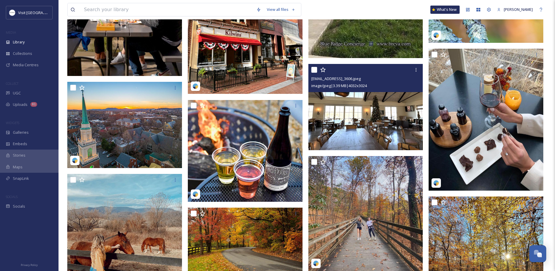
scroll to position [3396, 0]
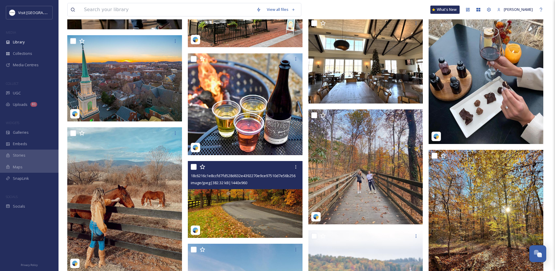
click at [248, 192] on img at bounding box center [245, 199] width 115 height 77
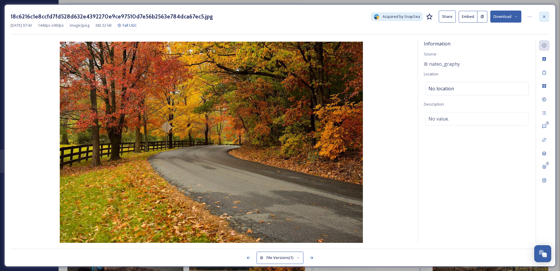
click at [443, 16] on icon at bounding box center [544, 16] width 5 height 5
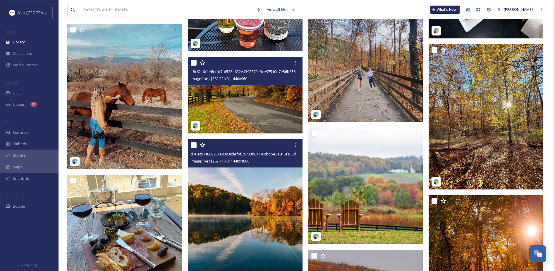
scroll to position [3543, 0]
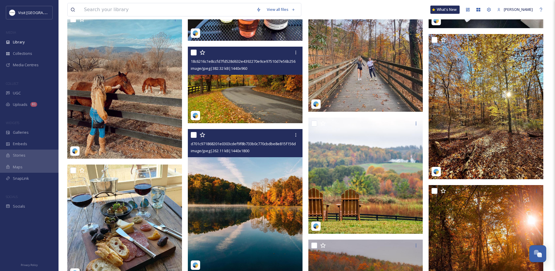
click at [216, 188] on img at bounding box center [245, 200] width 115 height 143
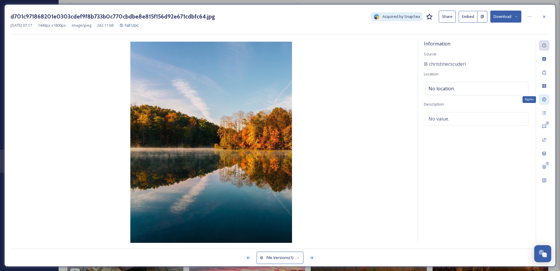
click at [443, 98] on icon at bounding box center [544, 99] width 5 height 5
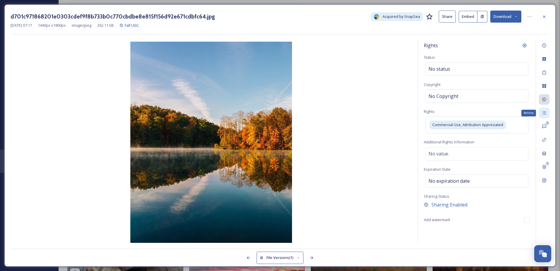
click at [443, 112] on icon at bounding box center [544, 112] width 5 height 5
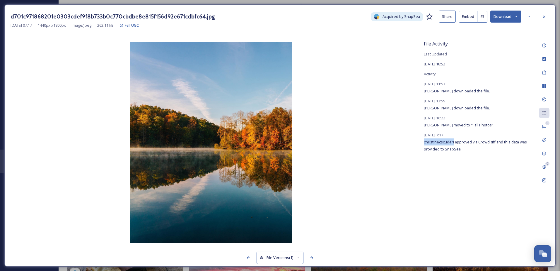
drag, startPoint x: 453, startPoint y: 143, endPoint x: 422, endPoint y: 141, distance: 31.7
click at [422, 141] on div "File Activity Last Updated Aug 30 2024 18:52 Activity August 29, 2024 11:53 Lin…" at bounding box center [477, 141] width 118 height 202
copy span "christinecscuderi"
click at [443, 14] on icon at bounding box center [529, 16] width 5 height 5
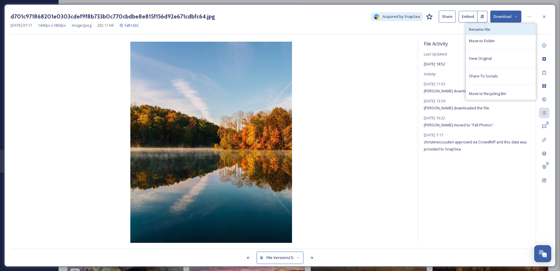
click at [443, 31] on div "Rename File" at bounding box center [501, 29] width 70 height 11
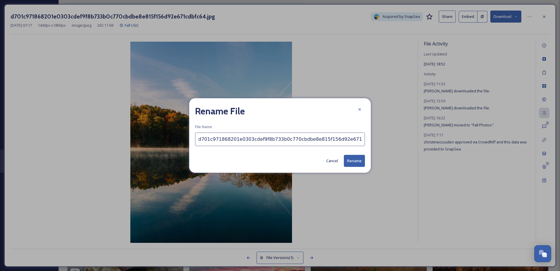
click at [276, 135] on input "d701c971868201e0303cdef9f8b733b0c770cbdbe8e815f156d92e671cdbfc64.jpg" at bounding box center [280, 138] width 170 height 13
paste input "christinecscuderi"
click at [311, 142] on input "Beaver Creek Park [Credit: @christinecscuderi" at bounding box center [280, 138] width 170 height 13
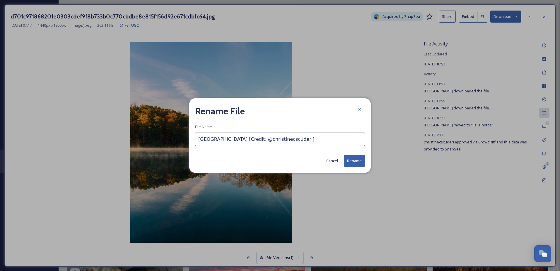
type input "Beaver Creek Park [Credit: @christinecscuderi]"
click at [353, 159] on button "Rename" at bounding box center [354, 161] width 21 height 12
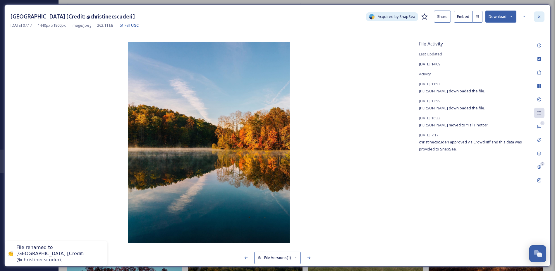
click at [443, 17] on icon at bounding box center [539, 16] width 5 height 5
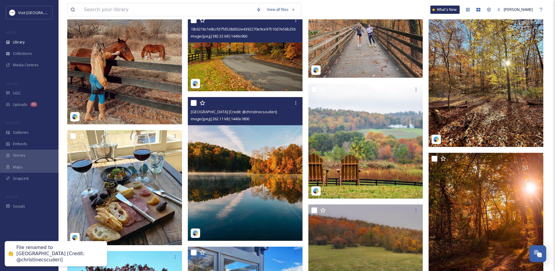
click at [194, 103] on input "checkbox" at bounding box center [194, 103] width 6 height 6
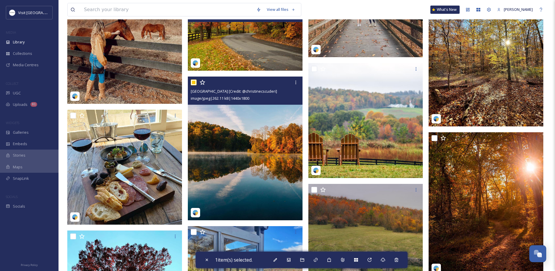
scroll to position [3572, 0]
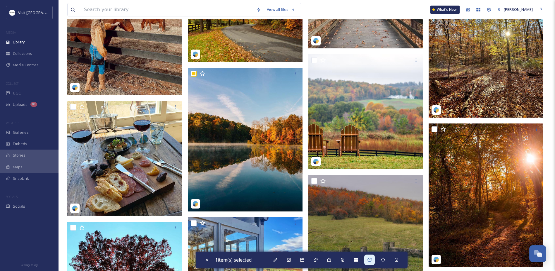
click at [372, 207] on icon at bounding box center [369, 259] width 5 height 5
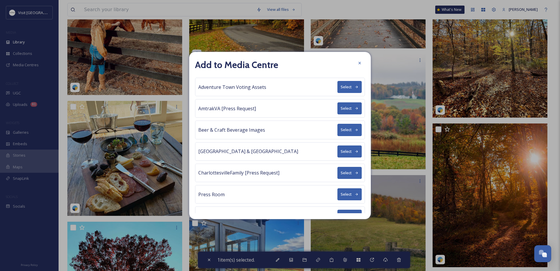
click at [354, 107] on button "Select" at bounding box center [349, 108] width 24 height 12
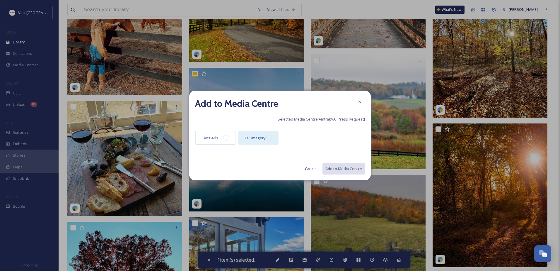
click at [243, 134] on div "Fall Imagery" at bounding box center [258, 138] width 40 height 14
click at [350, 167] on button "Add to Media Centre" at bounding box center [343, 169] width 43 height 12
checkbox input "false"
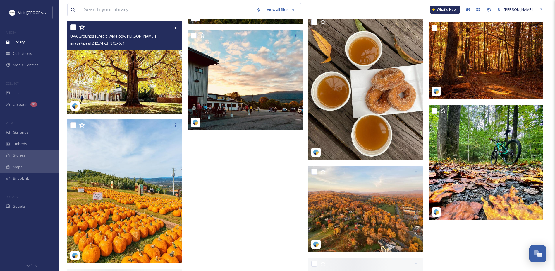
scroll to position [4011, 0]
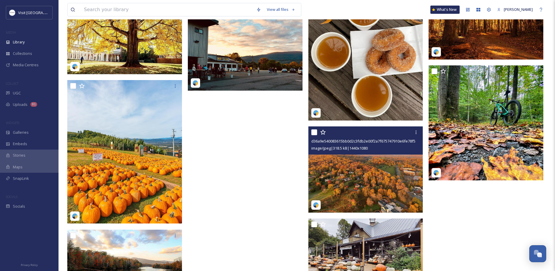
click at [352, 169] on img at bounding box center [366, 169] width 115 height 86
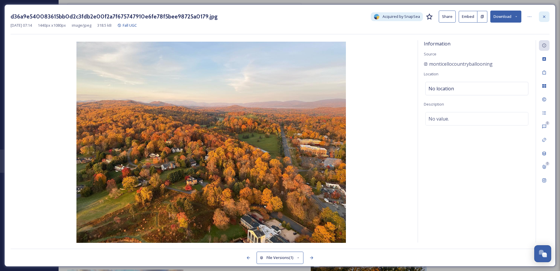
click at [443, 18] on div at bounding box center [544, 16] width 11 height 11
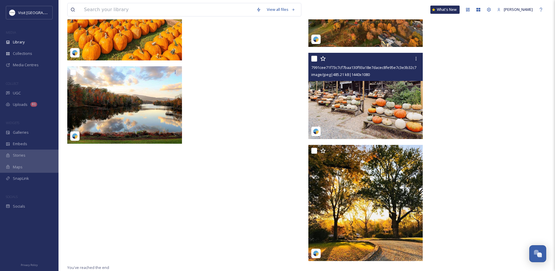
click at [345, 103] on img at bounding box center [366, 96] width 115 height 86
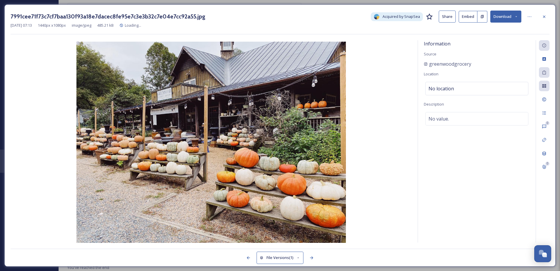
scroll to position [4124, 0]
click at [443, 17] on icon at bounding box center [544, 16] width 5 height 5
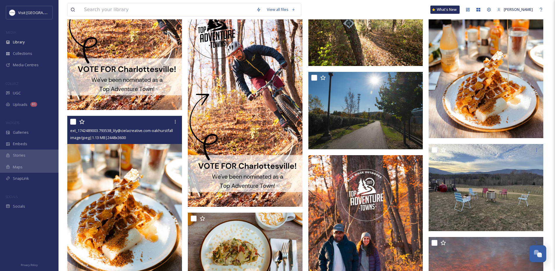
scroll to position [2692, 0]
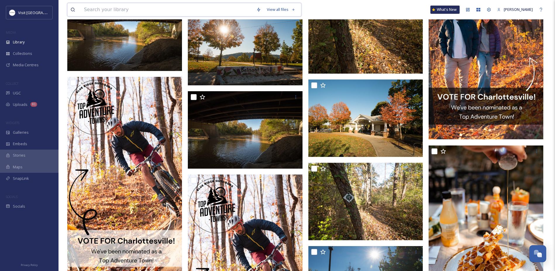
click at [97, 4] on input at bounding box center [167, 9] width 172 height 13
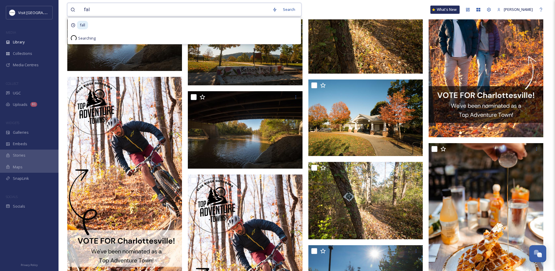
type input "fall"
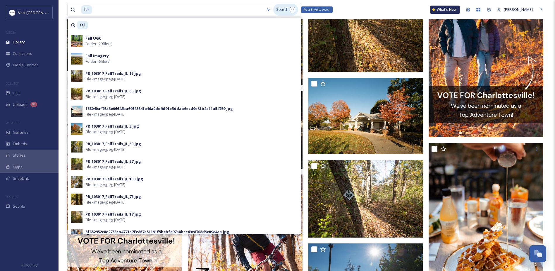
click at [286, 7] on div "Search Press Enter to search" at bounding box center [285, 9] width 25 height 11
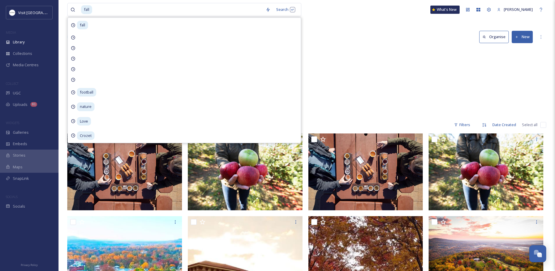
click at [365, 66] on div "Monticello Fall Imagery 6 items Seasons Fall UGC 29 items Wineries Fallen Tree …" at bounding box center [306, 82] width 479 height 67
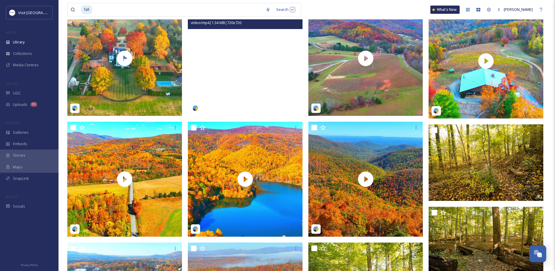
scroll to position [527, 0]
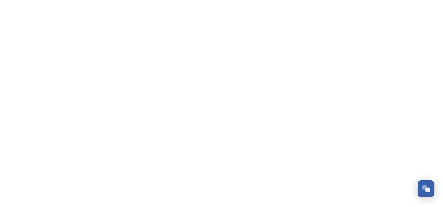
scroll to position [172, 0]
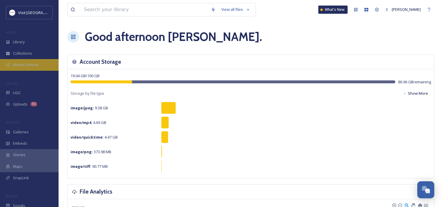
click at [30, 61] on div "Media Centres" at bounding box center [29, 64] width 59 height 11
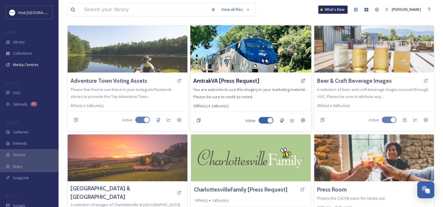
scroll to position [29, 0]
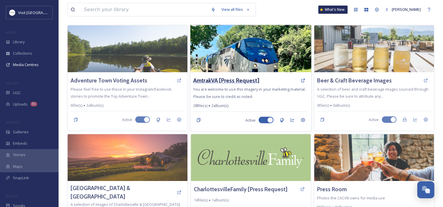
click at [246, 78] on h3 "AmtrakVA [Press Request]" at bounding box center [226, 80] width 66 height 8
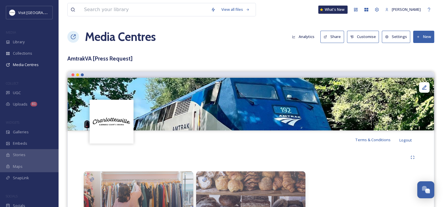
scroll to position [46, 0]
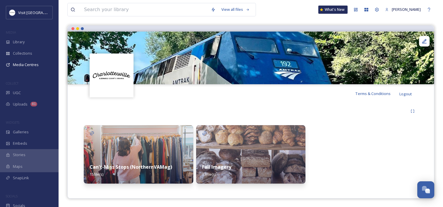
click at [208, 152] on img at bounding box center [251, 154] width 110 height 59
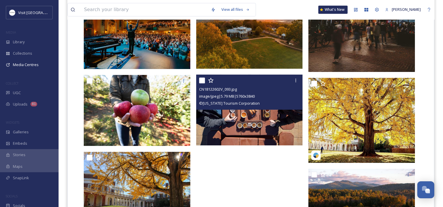
scroll to position [354, 0]
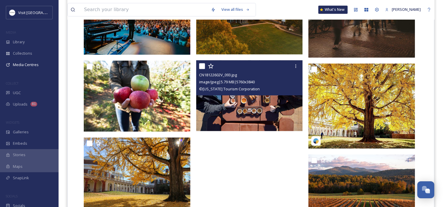
click at [203, 64] on input "checkbox" at bounding box center [202, 66] width 6 height 6
checkbox input "true"
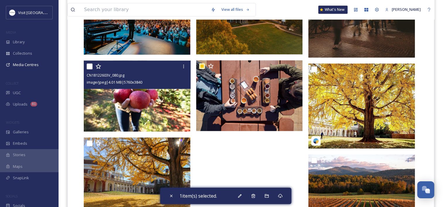
click at [87, 66] on input "checkbox" at bounding box center [90, 67] width 6 height 6
checkbox input "true"
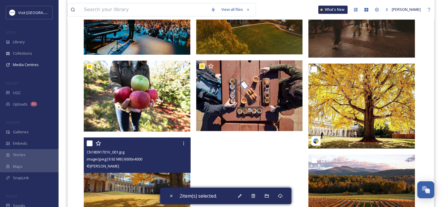
click at [88, 143] on input "checkbox" at bounding box center [90, 144] width 6 height 6
checkbox input "true"
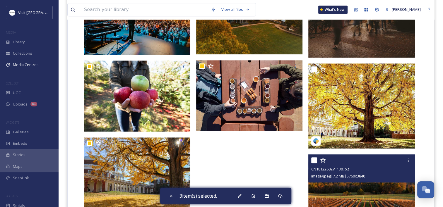
click at [314, 161] on input "checkbox" at bounding box center [314, 161] width 6 height 6
checkbox input "true"
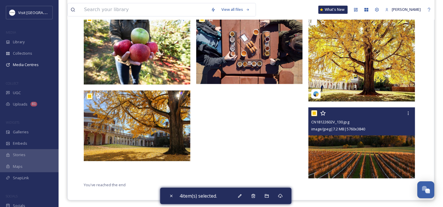
scroll to position [403, 0]
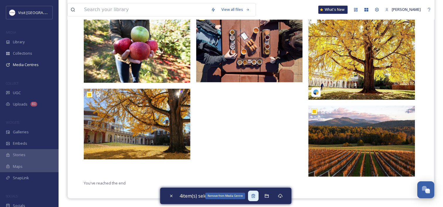
click at [256, 196] on icon at bounding box center [253, 196] width 5 height 5
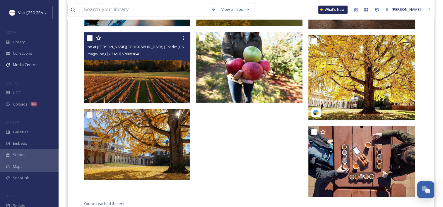
scroll to position [403, 0]
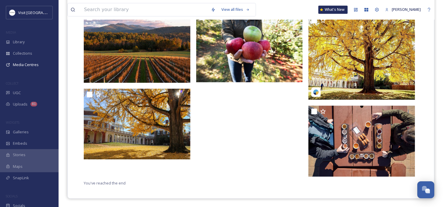
click at [30, 71] on div "Visit [GEOGRAPHIC_DATA] MEDIA Library Collections Media Centres COLLECT UGC Upl…" at bounding box center [29, 109] width 59 height 206
click at [30, 67] on span "Media Centres" at bounding box center [26, 65] width 26 height 6
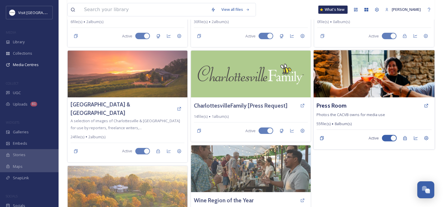
scroll to position [117, 0]
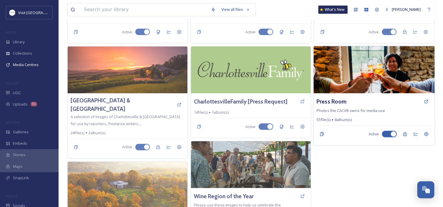
click at [348, 70] on img at bounding box center [374, 69] width 121 height 47
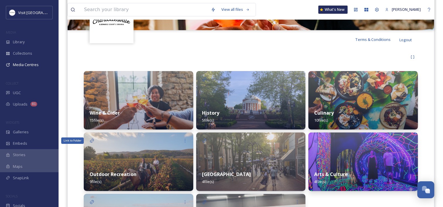
scroll to position [146, 0]
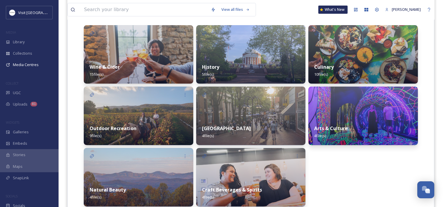
click at [271, 97] on img at bounding box center [251, 116] width 110 height 59
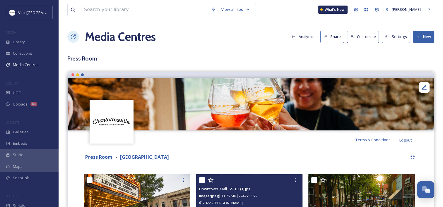
click at [109, 156] on strong "Press Room" at bounding box center [98, 157] width 27 height 6
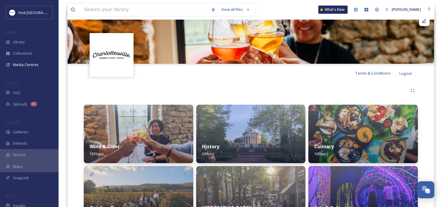
scroll to position [88, 0]
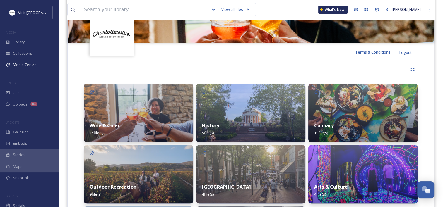
click at [358, 100] on img at bounding box center [363, 113] width 110 height 59
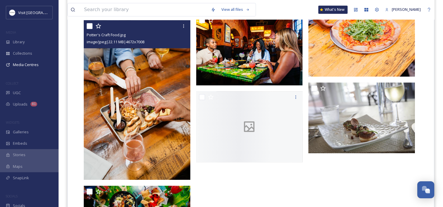
scroll to position [351, 0]
